Goal: Task Accomplishment & Management: Manage account settings

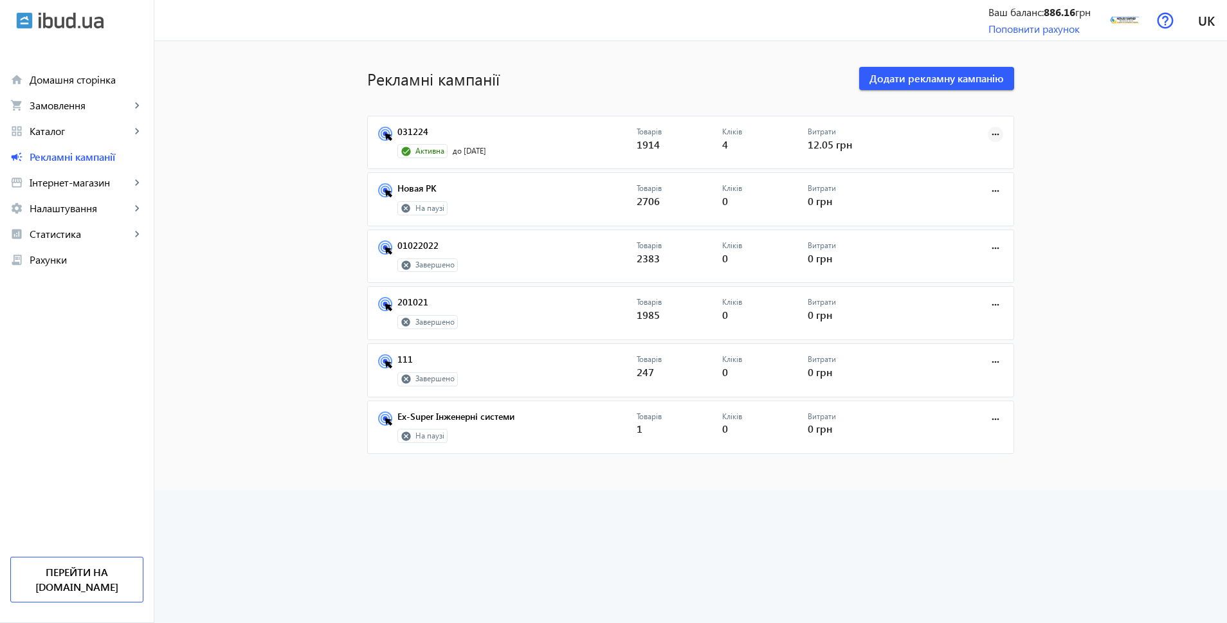
click at [990, 134] on mat-icon "more_horiz" at bounding box center [996, 134] width 14 height 14
click at [952, 190] on span "Редагувати" at bounding box center [956, 193] width 68 height 10
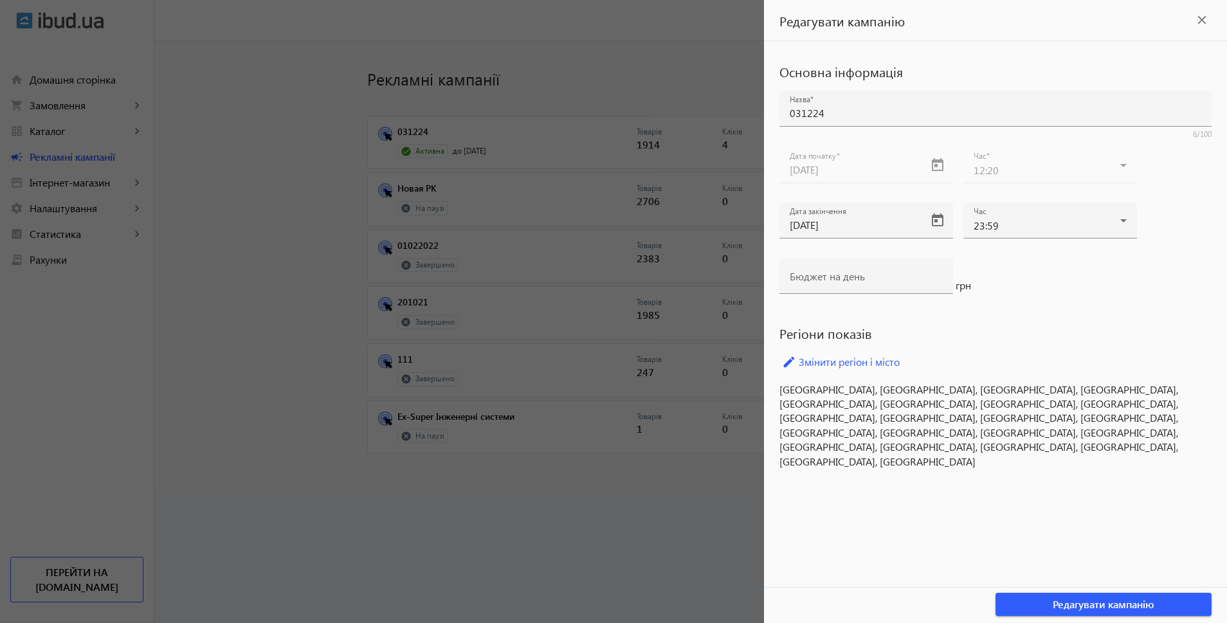
click at [1202, 15] on mat-icon "close" at bounding box center [1202, 19] width 19 height 19
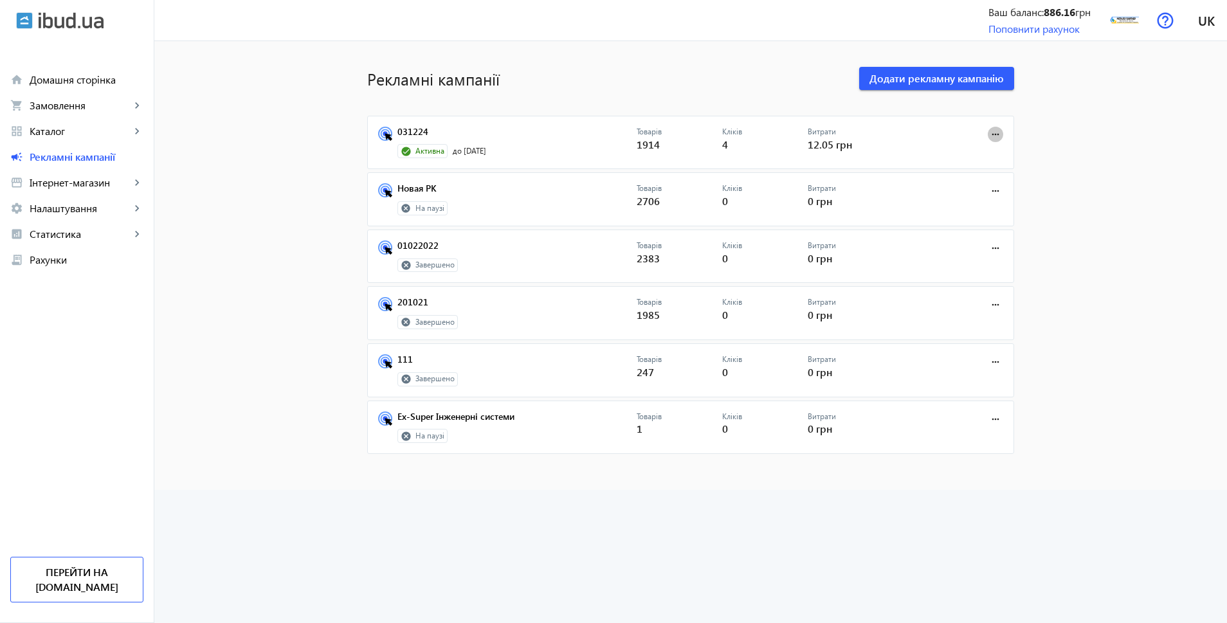
click at [988, 124] on span at bounding box center [995, 134] width 31 height 31
click at [964, 164] on span "Зупинити" at bounding box center [956, 163] width 68 height 10
click at [991, 135] on mat-icon "more_horiz" at bounding box center [996, 134] width 14 height 14
click at [955, 167] on span "Зупинити" at bounding box center [956, 163] width 68 height 10
click at [996, 134] on mat-icon "more_horiz" at bounding box center [996, 134] width 14 height 14
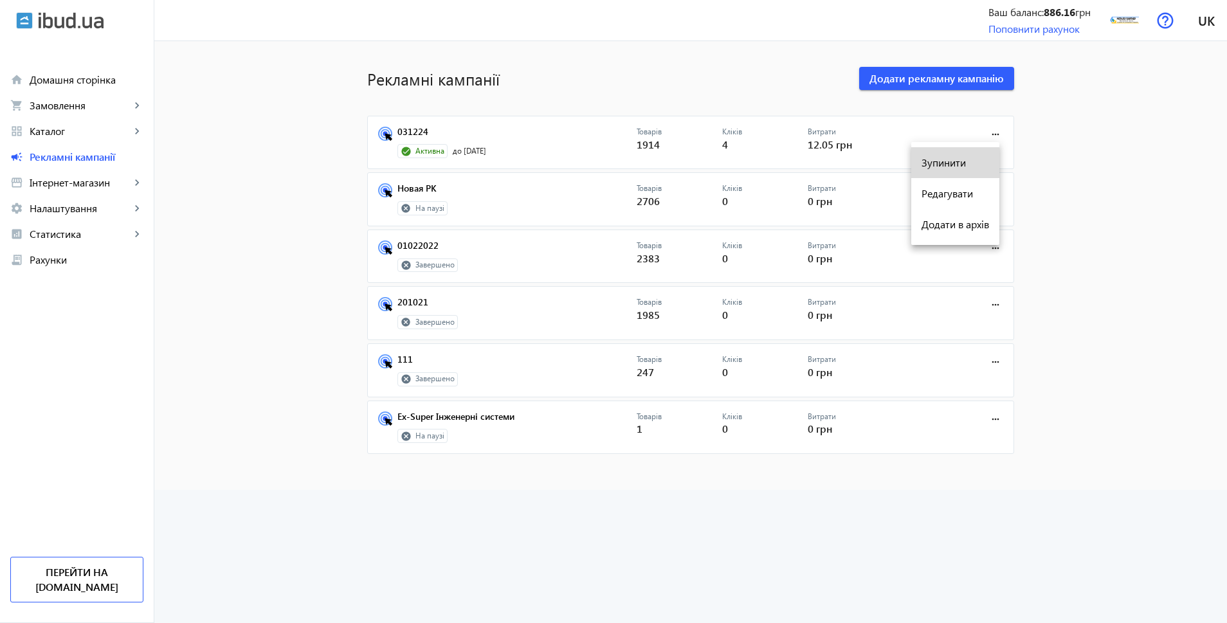
click at [957, 161] on span "Зупинити" at bounding box center [956, 163] width 68 height 10
